Goal: Task Accomplishment & Management: Complete application form

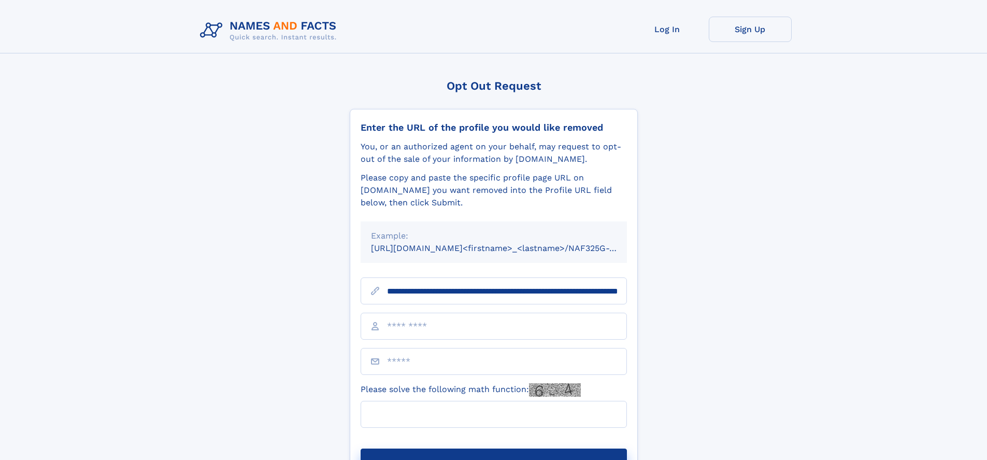
scroll to position [0, 120]
type input "**********"
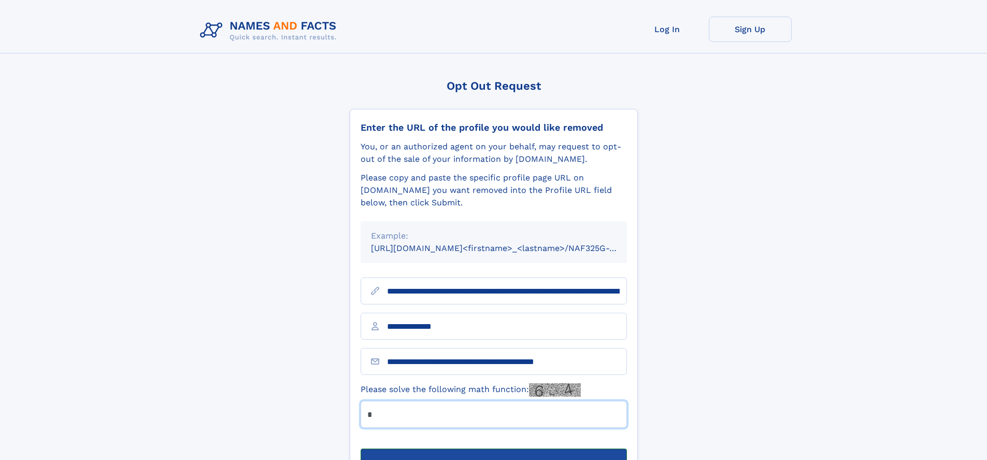
type input "*"
click at [493, 448] on button "Submit Opt Out Request" at bounding box center [494, 464] width 266 height 33
